Goal: Task Accomplishment & Management: Manage account settings

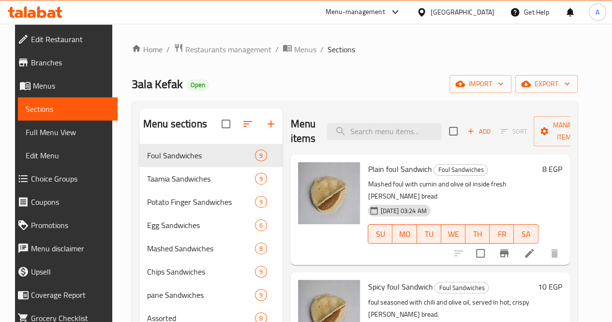
scroll to position [163, 0]
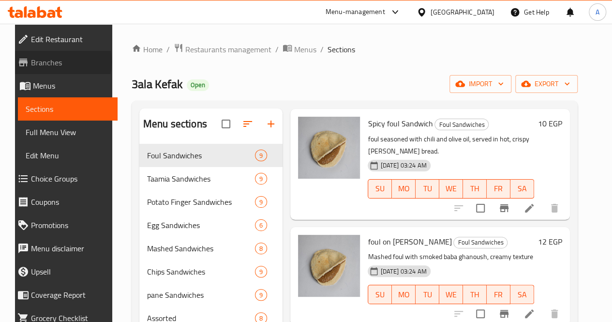
click at [34, 62] on span "Branches" at bounding box center [70, 63] width 78 height 12
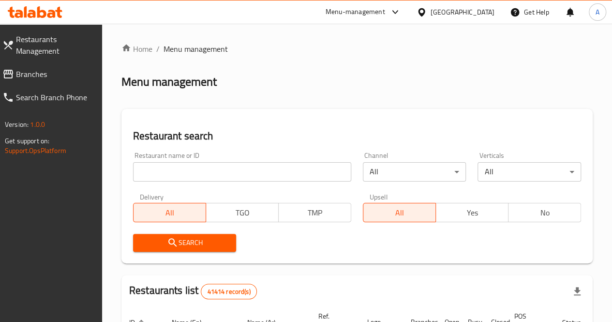
click at [39, 15] on icon at bounding box center [41, 12] width 9 height 12
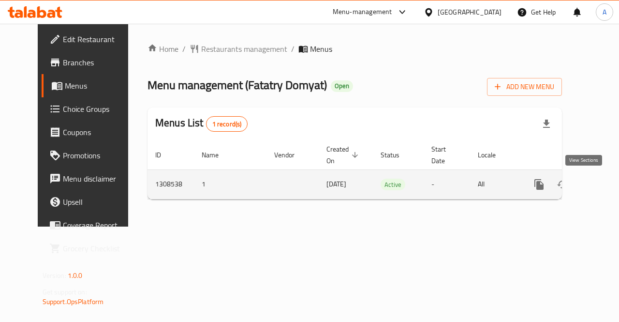
click at [603, 189] on icon "enhanced table" at bounding box center [609, 185] width 12 height 12
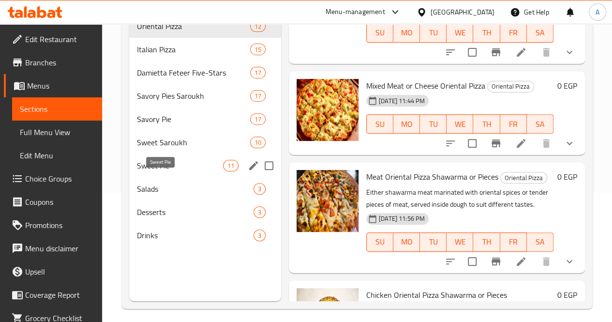
scroll to position [130, 0]
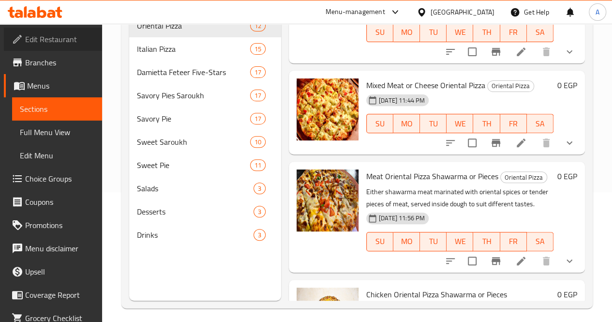
click at [62, 43] on span "Edit Restaurant" at bounding box center [59, 39] width 69 height 12
